Goal: Navigation & Orientation: Find specific page/section

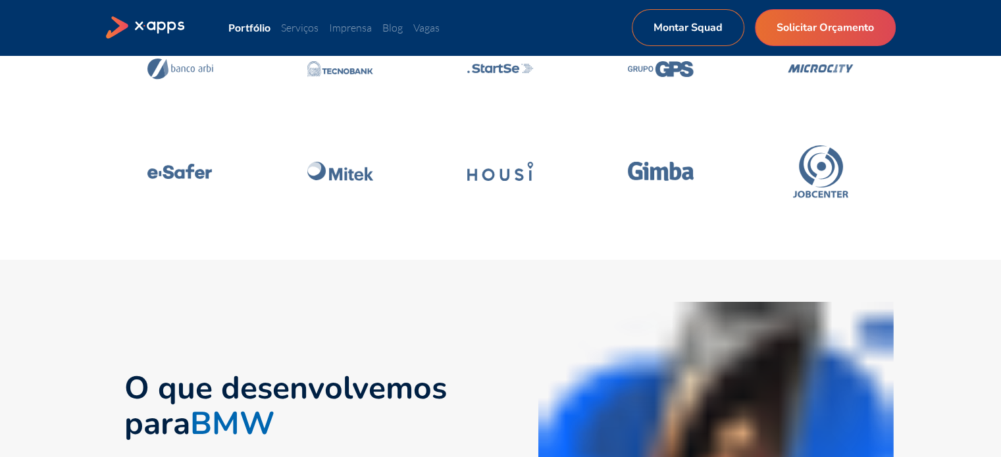
scroll to position [438, 0]
